Goal: Browse casually: Explore the website without a specific task or goal

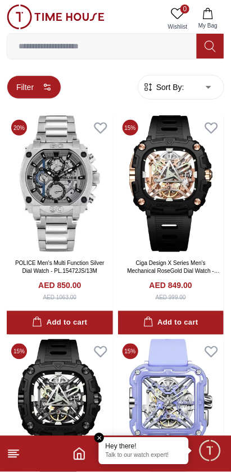
click at [33, 85] on button "Filter" at bounding box center [34, 87] width 55 height 24
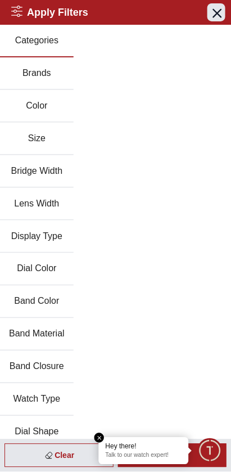
click at [216, 20] on button "Close menu" at bounding box center [217, 12] width 18 height 18
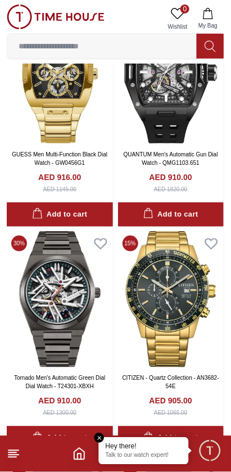
scroll to position [564, 0]
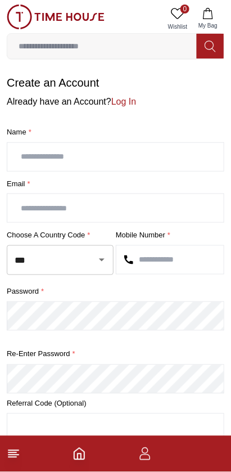
scroll to position [3, 0]
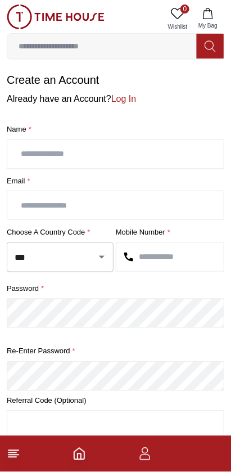
click at [83, 449] on icon "Home" at bounding box center [80, 455] width 14 height 14
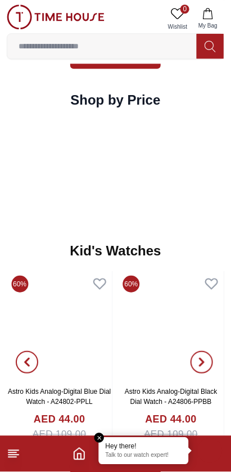
scroll to position [1471, 0]
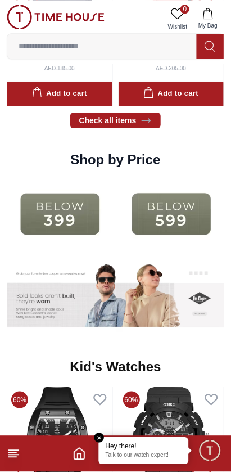
click at [167, 218] on img at bounding box center [172, 214] width 106 height 68
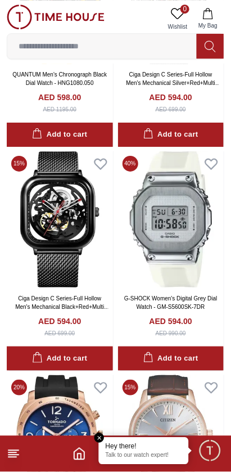
scroll to position [413, 0]
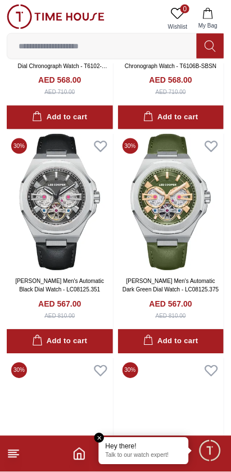
scroll to position [2892, 0]
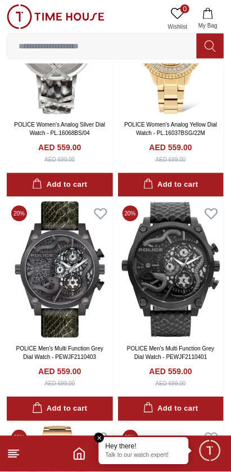
scroll to position [5055, 0]
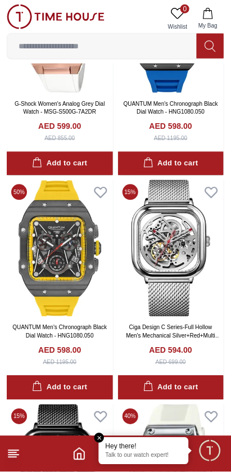
scroll to position [160, 0]
